Goal: Find specific page/section: Find specific page/section

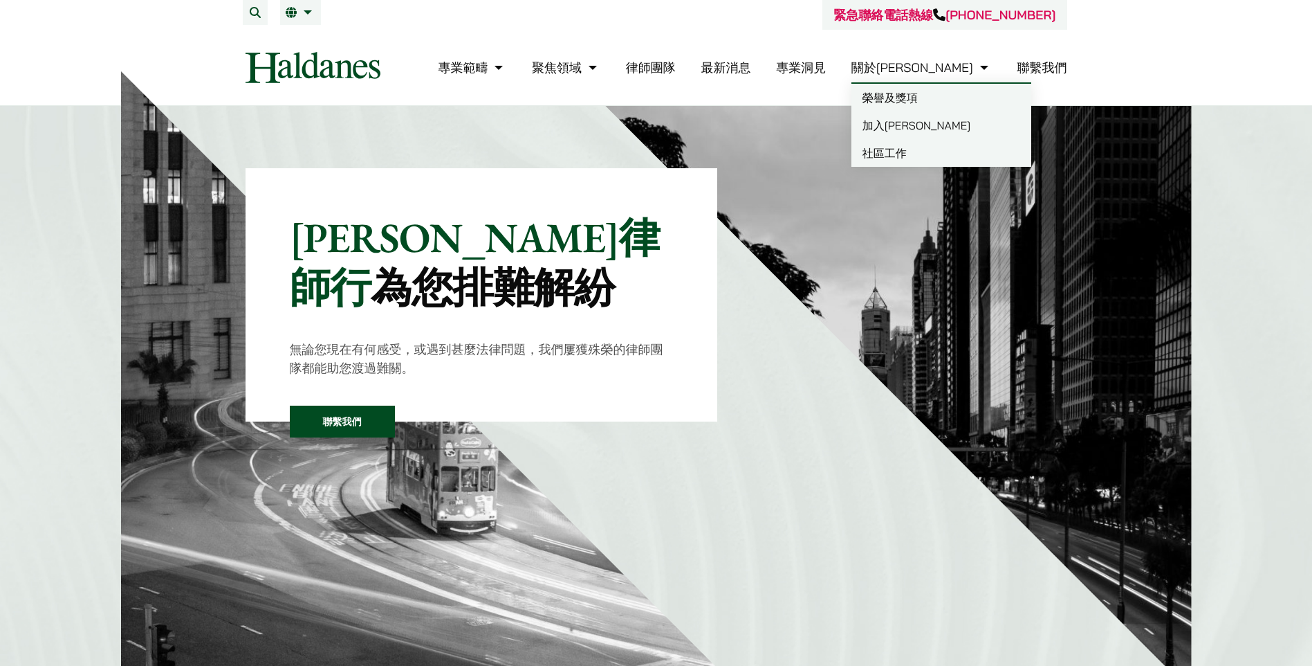
click at [1053, 71] on link "聯繫我們" at bounding box center [1043, 67] width 50 height 16
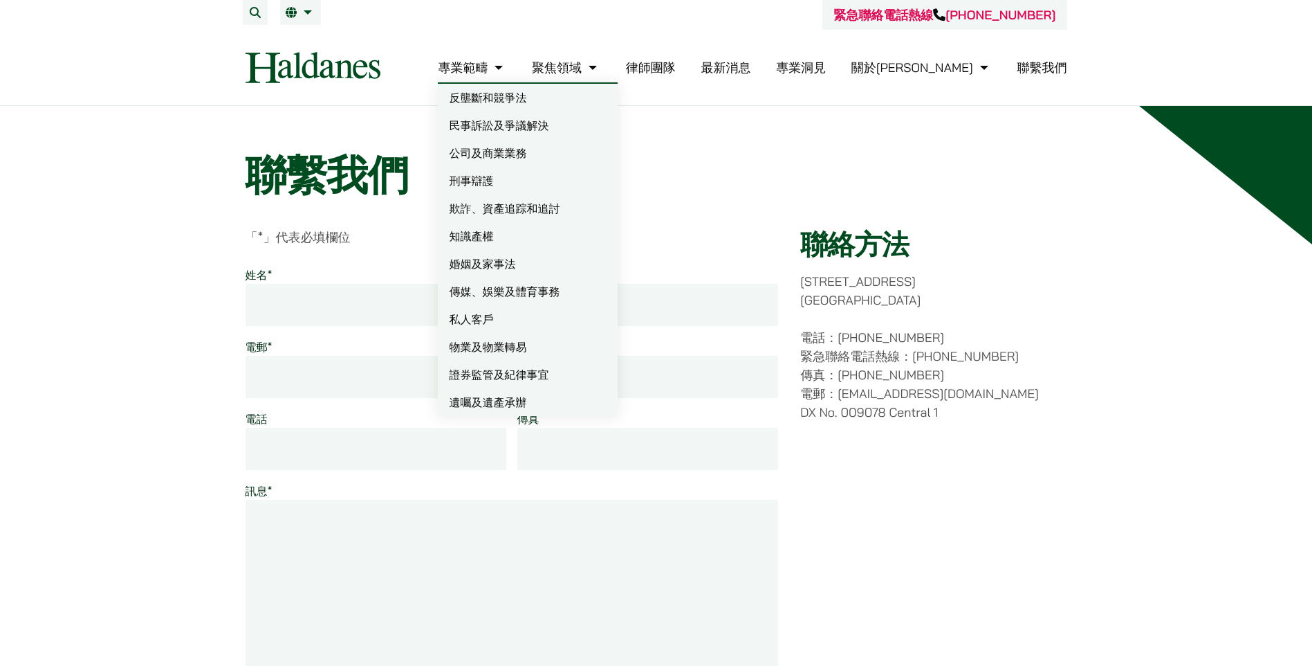
click at [306, 65] on img at bounding box center [313, 67] width 135 height 31
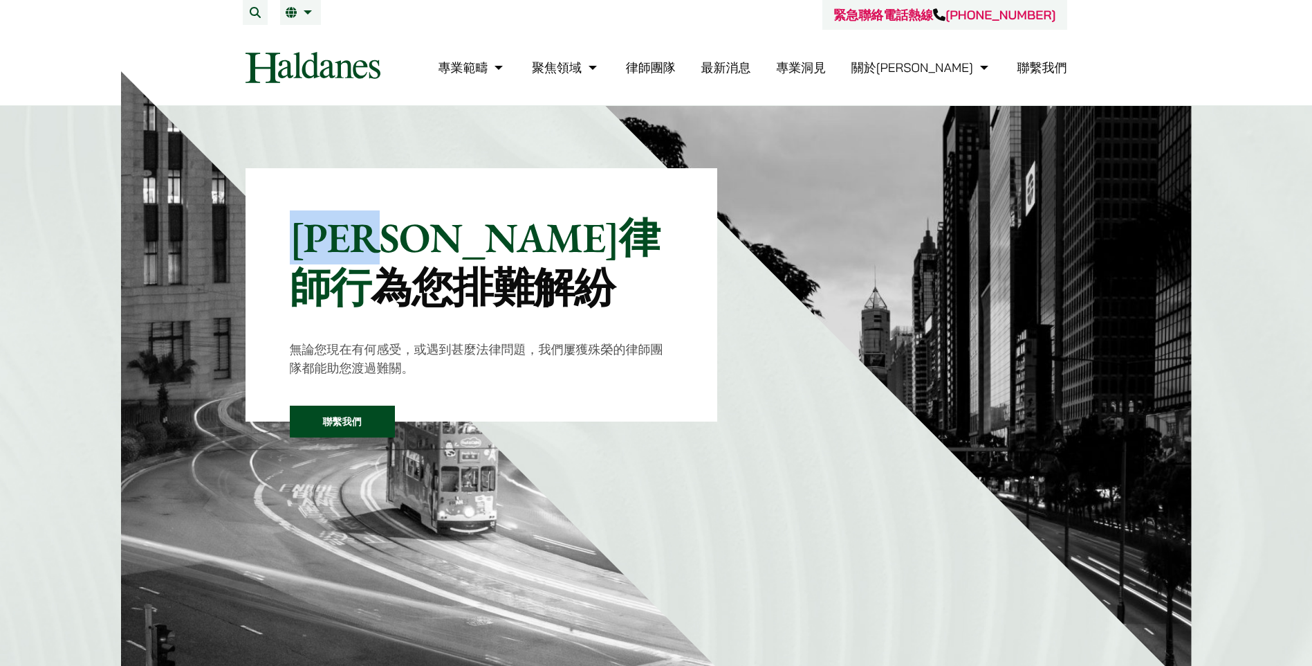
drag, startPoint x: 309, startPoint y: 235, endPoint x: 472, endPoint y: 244, distance: 162.8
click at [472, 244] on p "何敦律師行 為您排難解紛" at bounding box center [482, 262] width 384 height 100
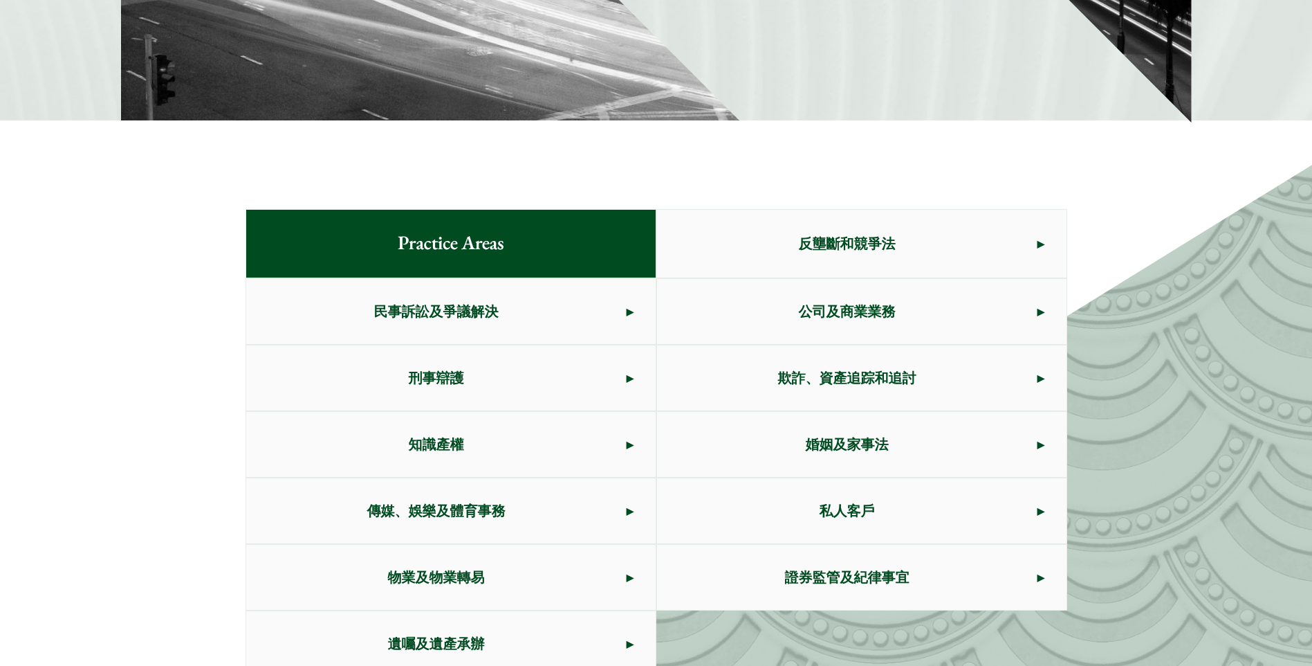
scroll to position [623, 0]
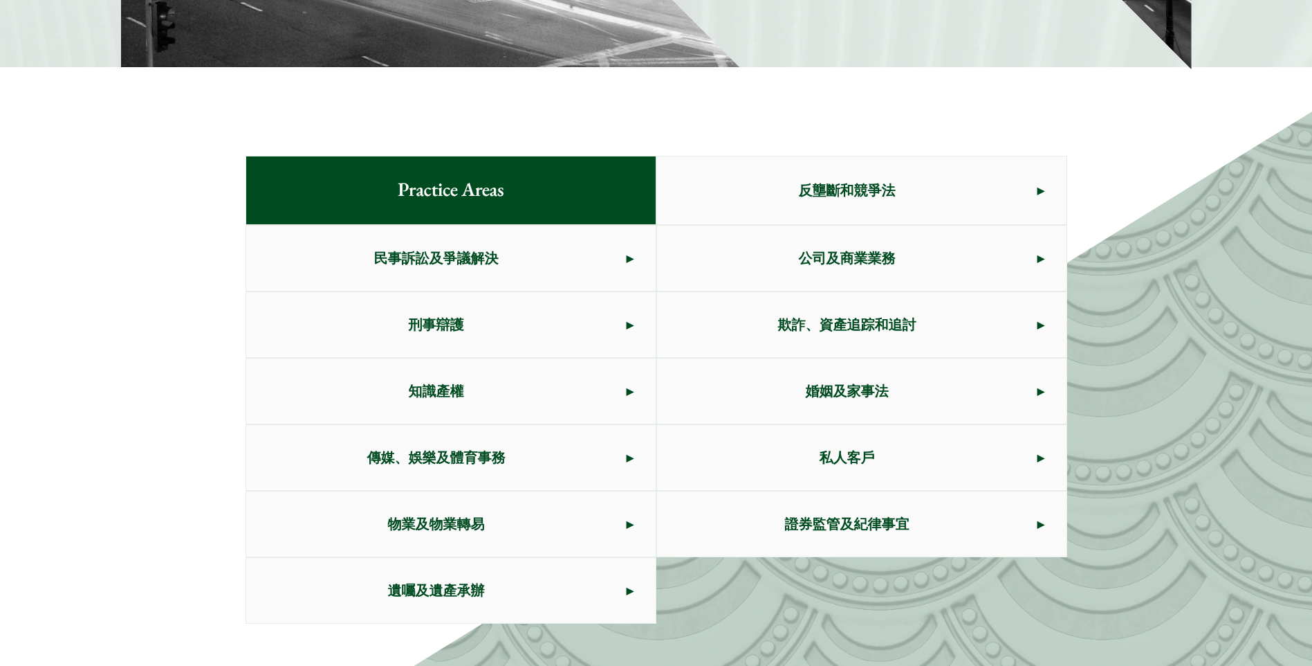
click at [627, 394] on link "知識產權" at bounding box center [451, 390] width 410 height 65
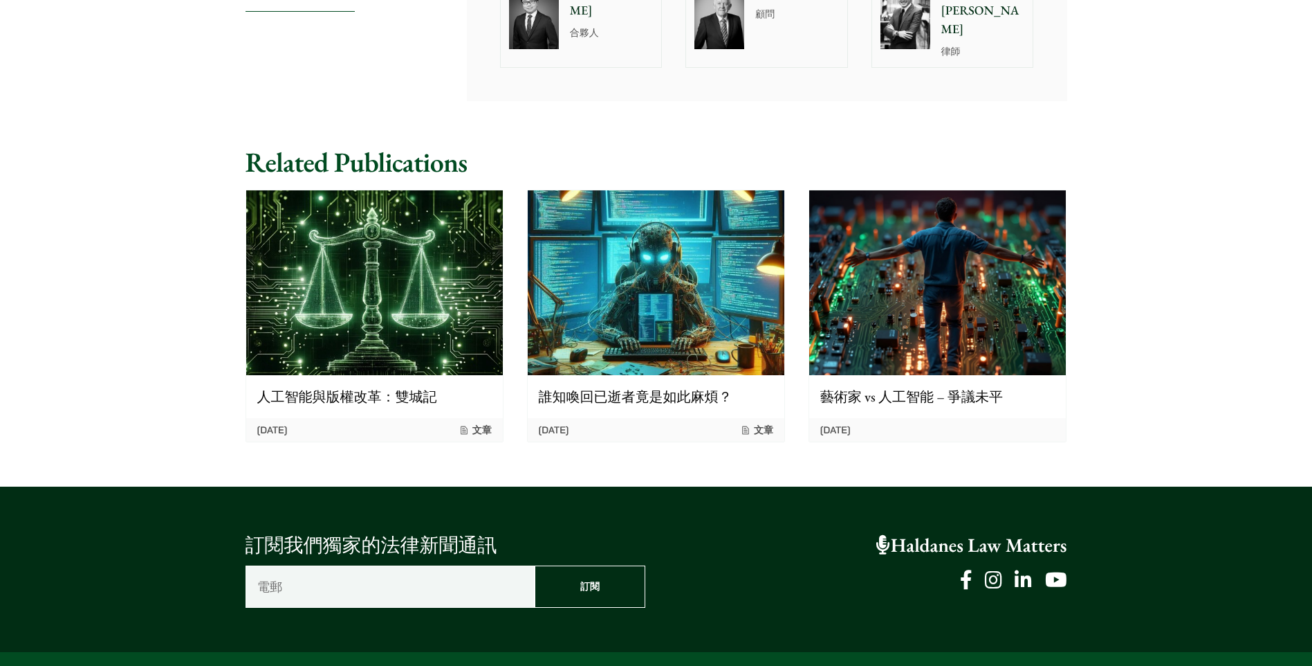
scroll to position [623, 0]
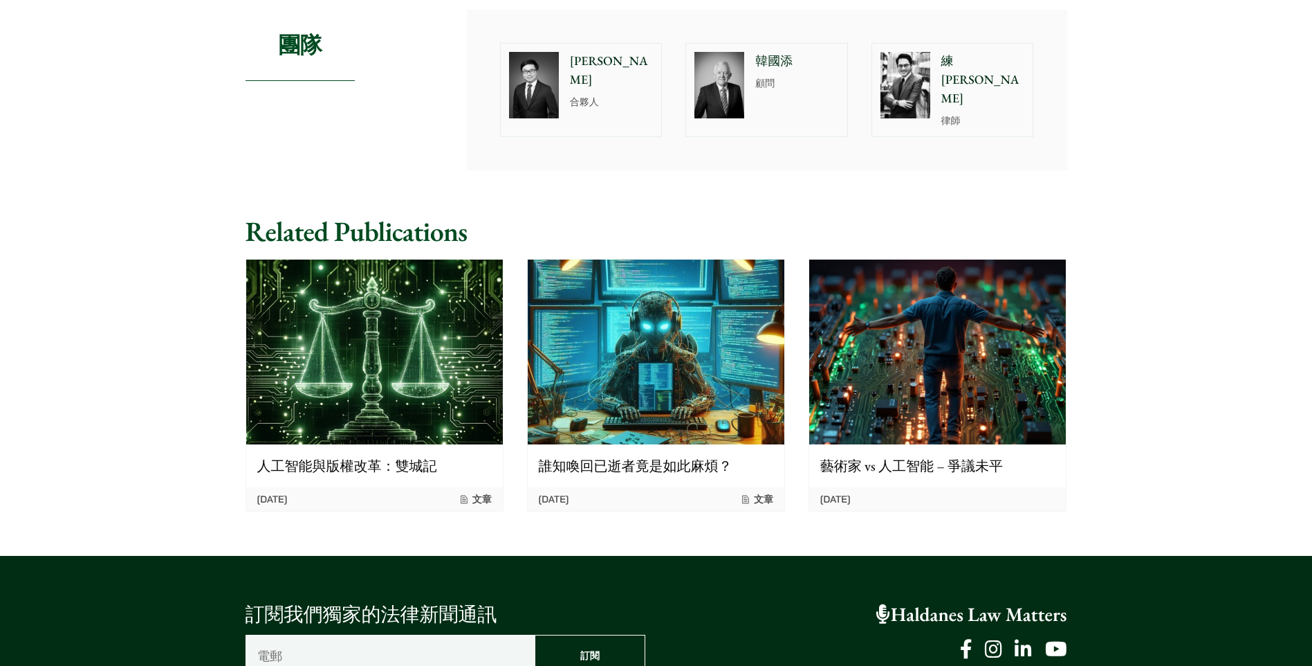
click at [933, 71] on div at bounding box center [905, 85] width 66 height 83
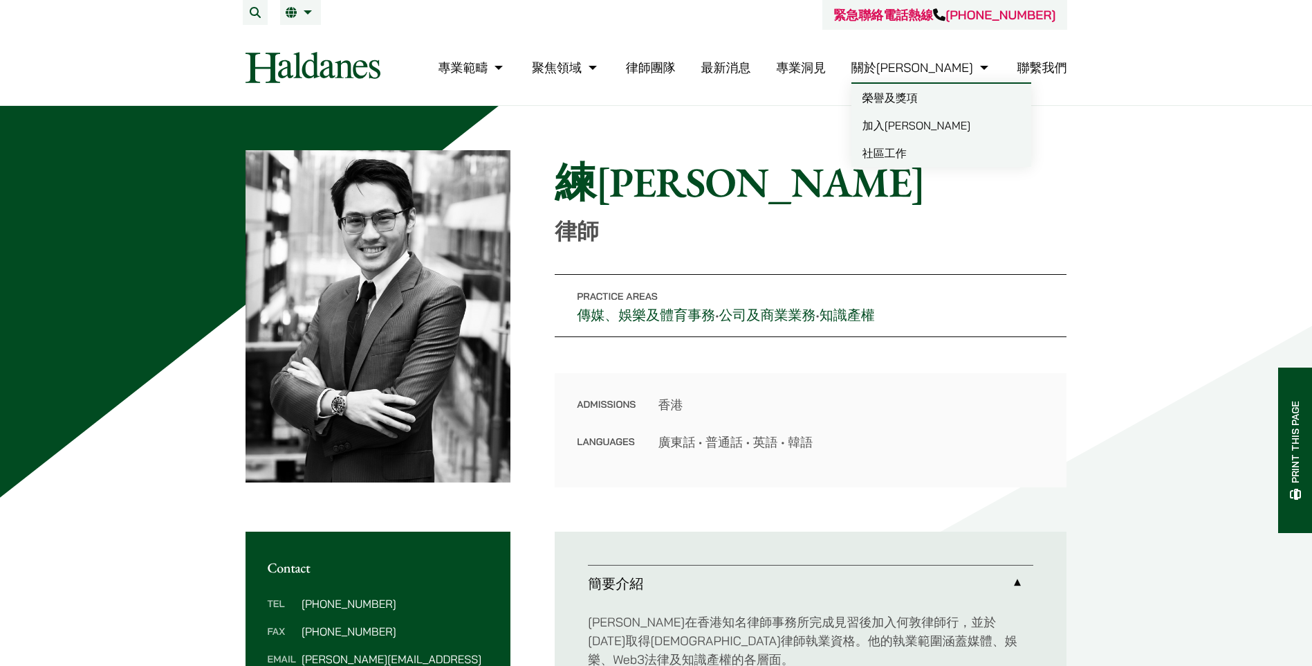
click at [959, 71] on link "關於[PERSON_NAME]" at bounding box center [922, 67] width 140 height 16
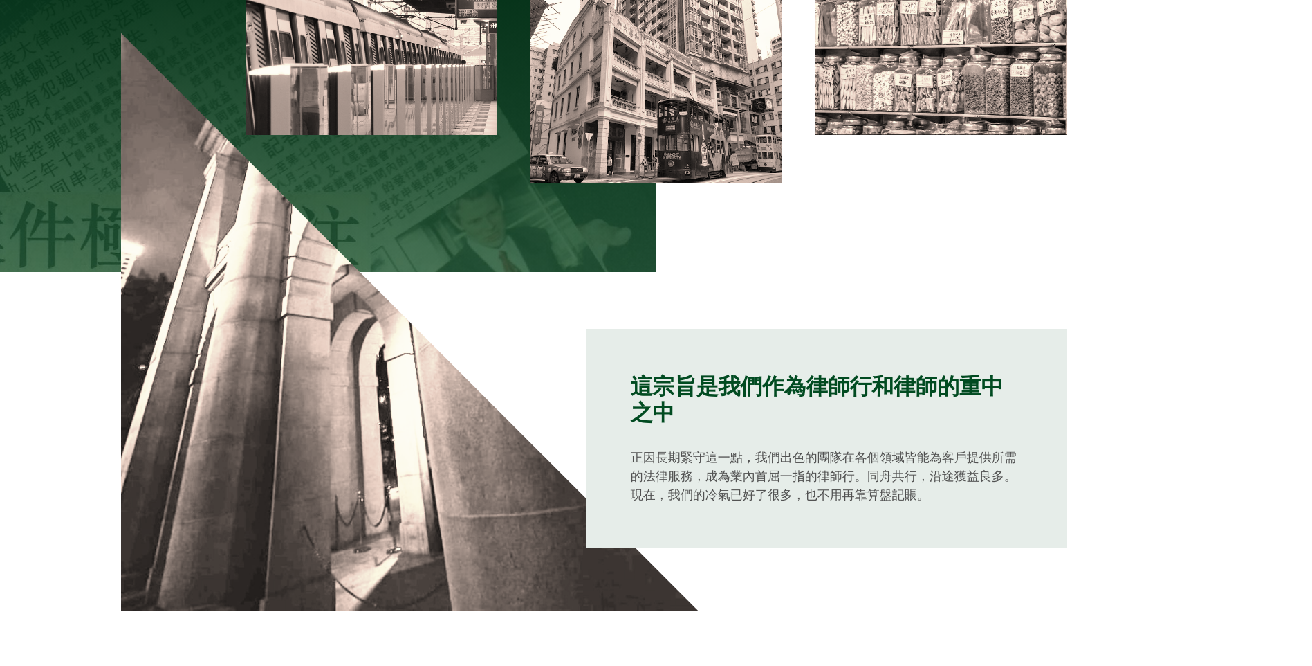
scroll to position [830, 0]
